Goal: Transaction & Acquisition: Purchase product/service

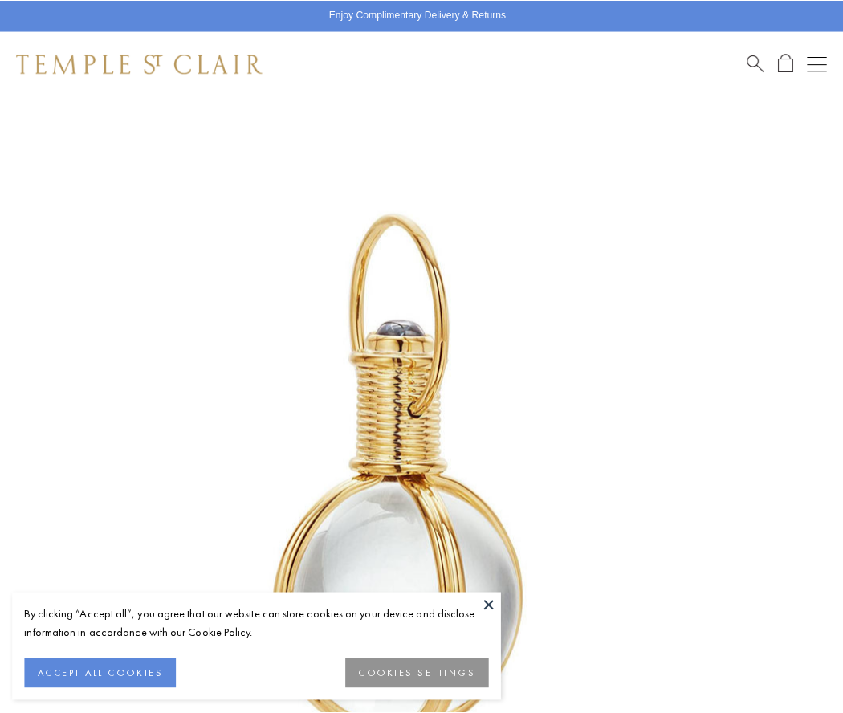
scroll to position [416, 0]
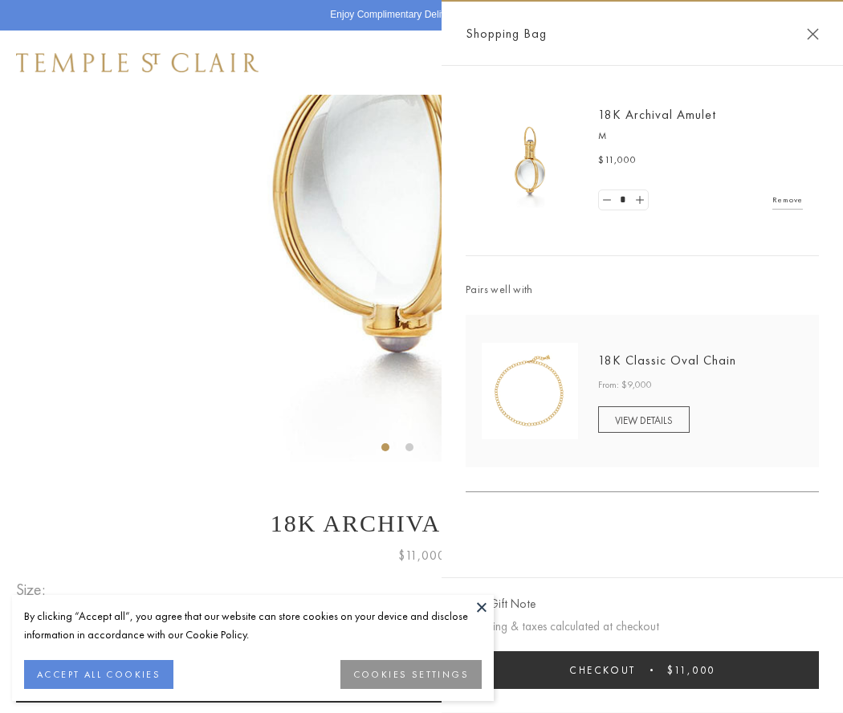
click at [643, 670] on button "Checkout $11,000" at bounding box center [642, 670] width 353 height 38
